Goal: Task Accomplishment & Management: Use online tool/utility

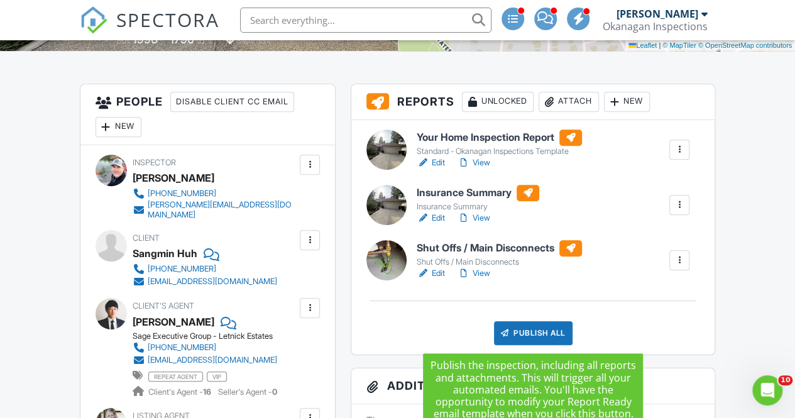
click at [530, 329] on div "Publish All" at bounding box center [533, 333] width 79 height 24
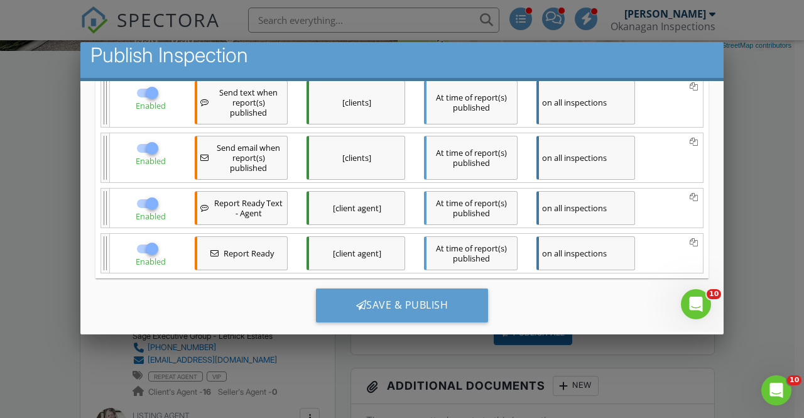
scroll to position [277, 0]
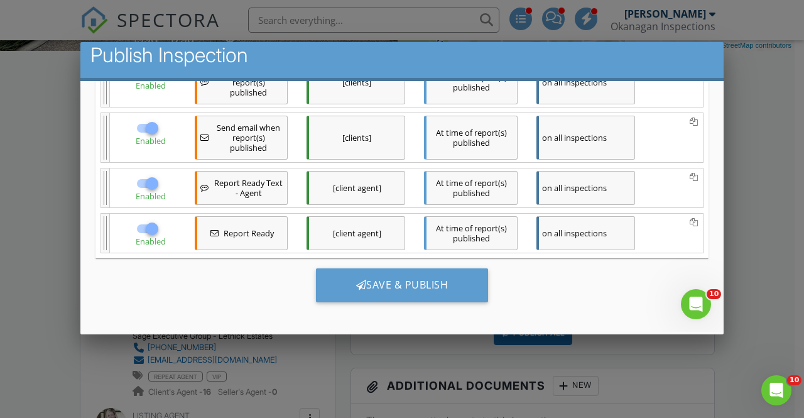
click at [438, 297] on div "Save & Publish" at bounding box center [402, 289] width 613 height 63
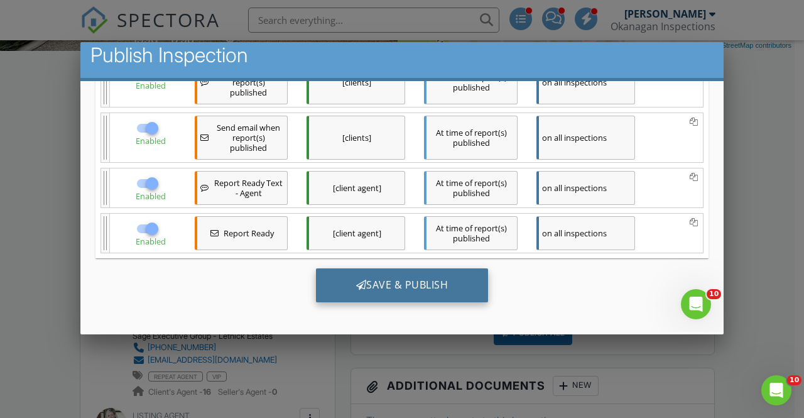
click at [442, 276] on div "Save & Publish" at bounding box center [402, 285] width 173 height 34
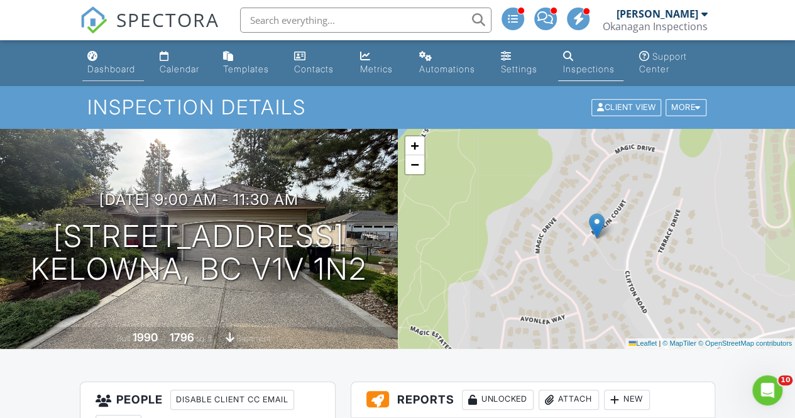
click at [114, 74] on div "Dashboard" at bounding box center [111, 68] width 48 height 11
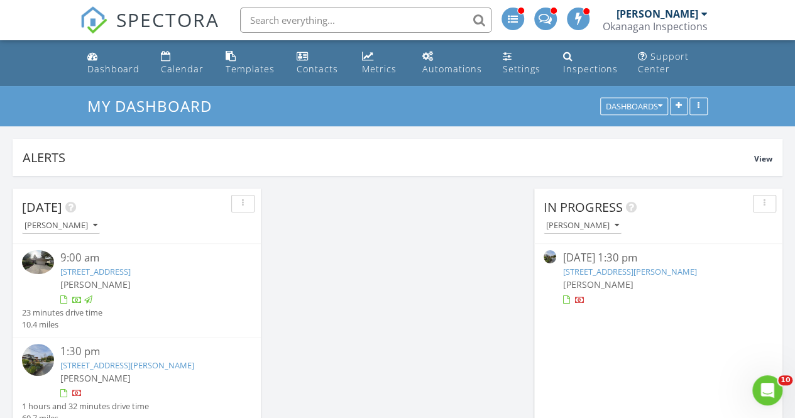
click at [593, 277] on link "252 Sundial Rd, Oliver, BC V0H 1T2" at bounding box center [629, 271] width 134 height 11
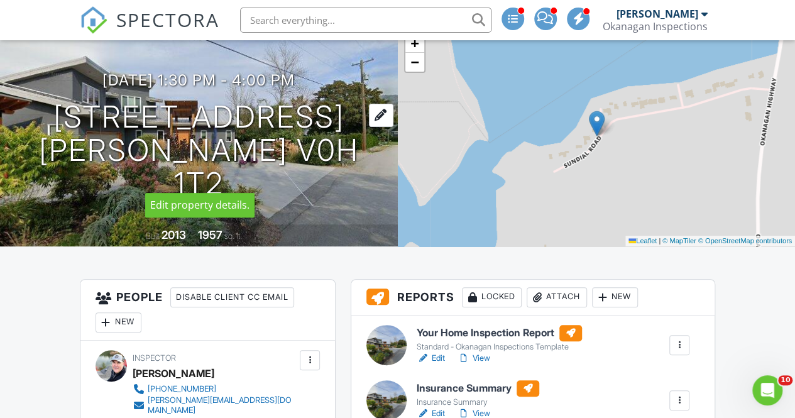
scroll to position [106, 0]
